Goal: Information Seeking & Learning: Learn about a topic

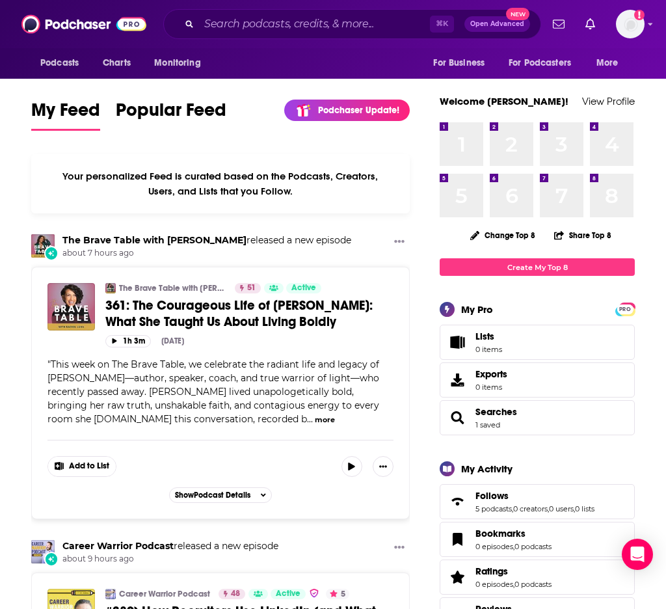
click at [334, 12] on div "⌘ K Open Advanced New" at bounding box center [352, 24] width 378 height 30
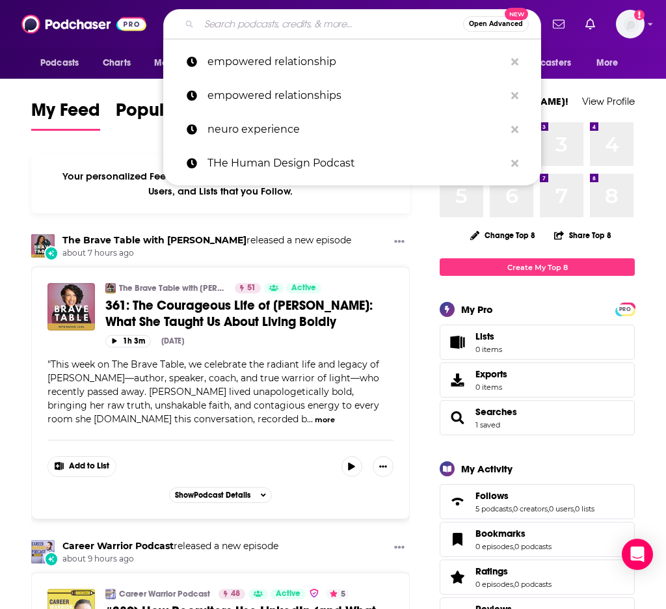
click at [328, 18] on input "Search podcasts, credits, & more..." at bounding box center [331, 24] width 264 height 21
paste input "Couple Things with [PERSON_NAME] and [PERSON_NAME]"
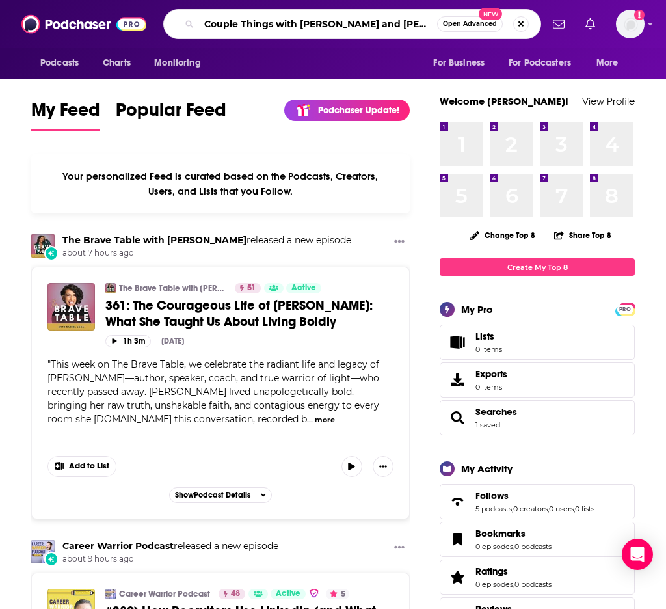
type input "Couple Things with [PERSON_NAME] and [PERSON_NAME]"
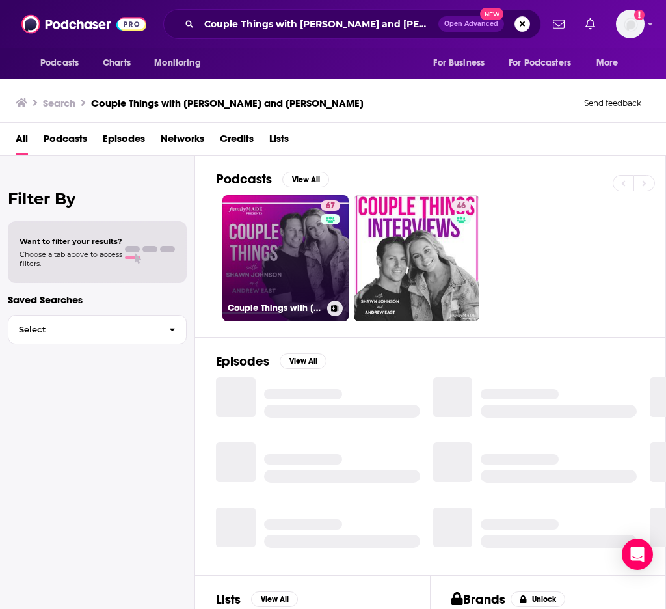
click at [312, 256] on link "67 Couple Things with [PERSON_NAME] and [PERSON_NAME]" at bounding box center [285, 258] width 126 height 126
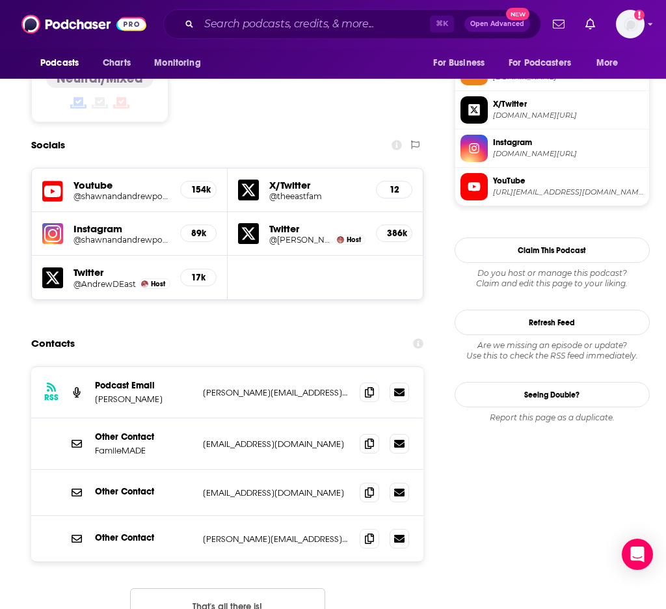
scroll to position [1160, 0]
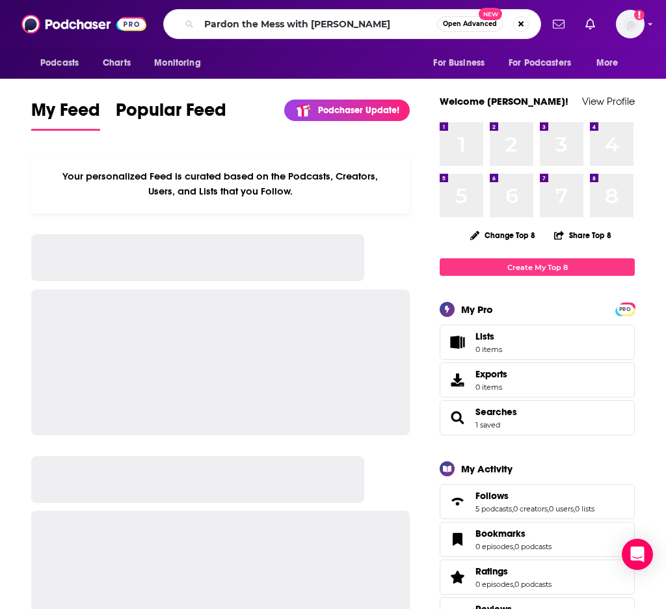
type input "Pardon the Mess with [PERSON_NAME]"
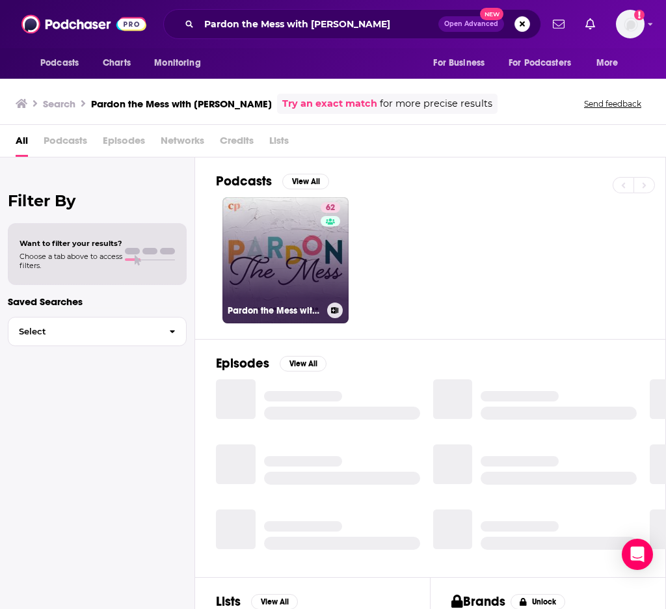
click at [287, 278] on link "62 Pardon the Mess with [PERSON_NAME][DEMOGRAPHIC_DATA] Motherhood, [DEMOGRAPHI…" at bounding box center [285, 260] width 126 height 126
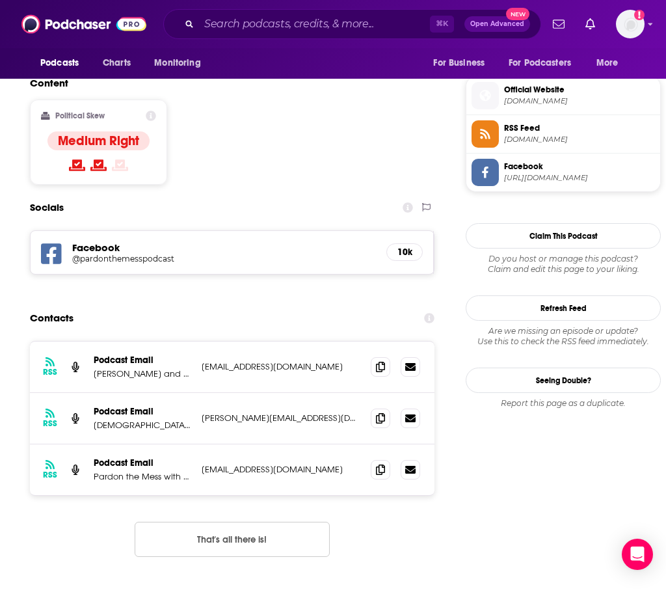
scroll to position [1039, 1]
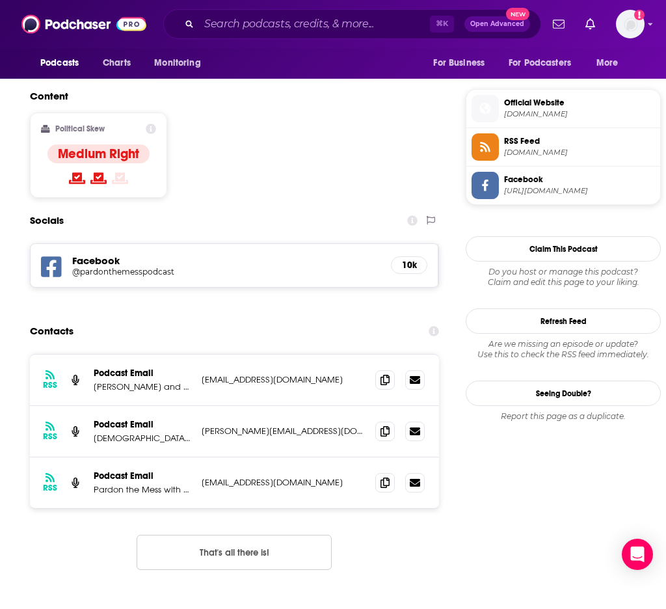
click at [185, 381] on p "Sherilyn R. Grant and Christian Parenting" at bounding box center [143, 386] width 98 height 11
click at [183, 381] on p "Sherilyn R. Grant and Christian Parenting" at bounding box center [143, 386] width 98 height 11
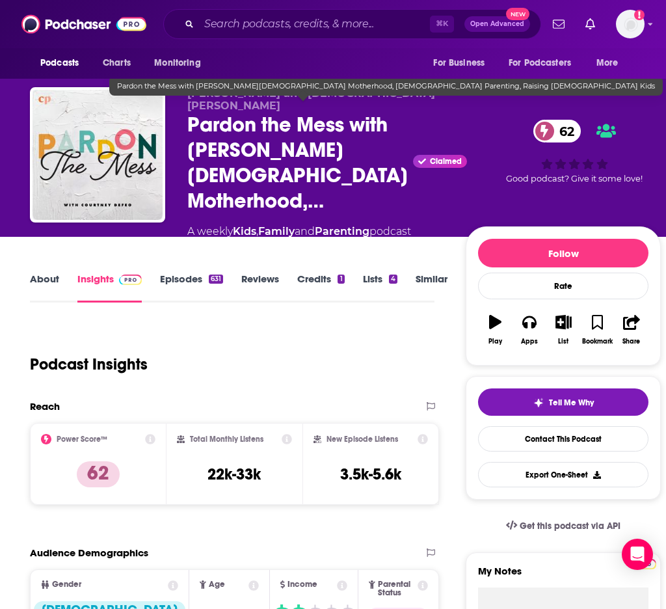
scroll to position [0, 1]
